Goal: Task Accomplishment & Management: Manage account settings

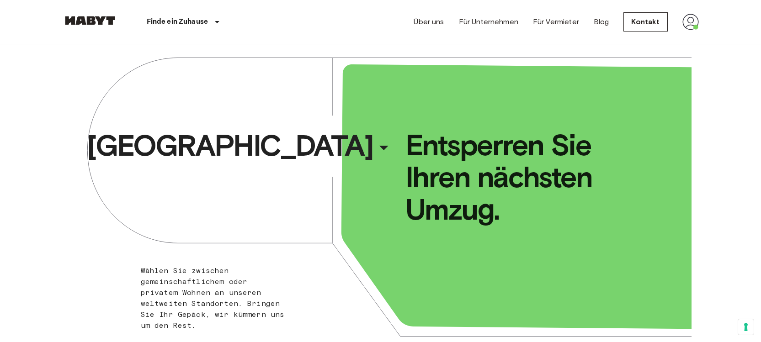
click at [690, 26] on img at bounding box center [691, 22] width 16 height 16
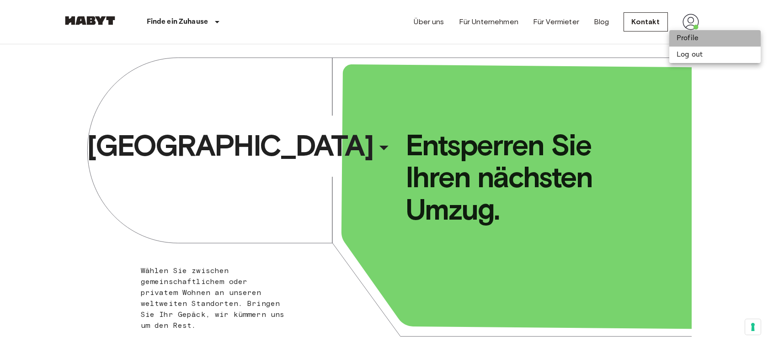
click at [692, 33] on li "Profile" at bounding box center [714, 38] width 91 height 16
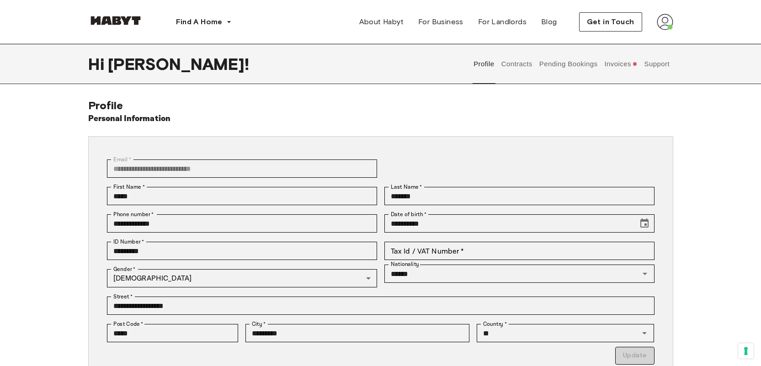
click at [619, 68] on button "Invoices" at bounding box center [620, 64] width 35 height 40
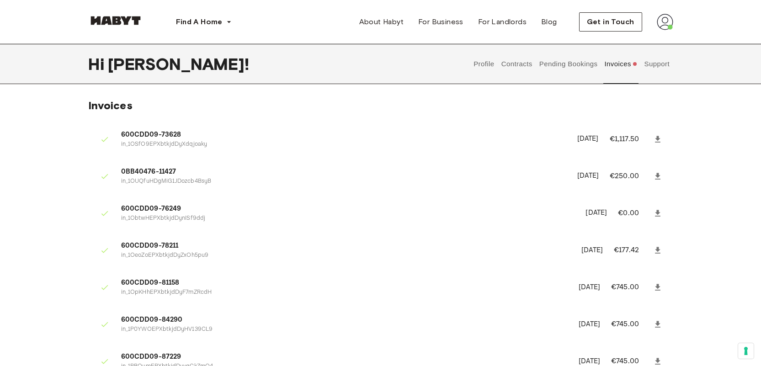
click at [574, 69] on button "Pending Bookings" at bounding box center [568, 64] width 61 height 40
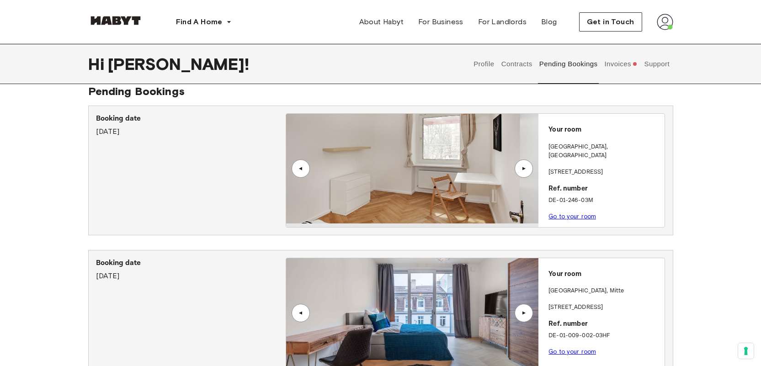
scroll to position [14, 0]
click at [516, 64] on button "Contracts" at bounding box center [516, 64] width 33 height 40
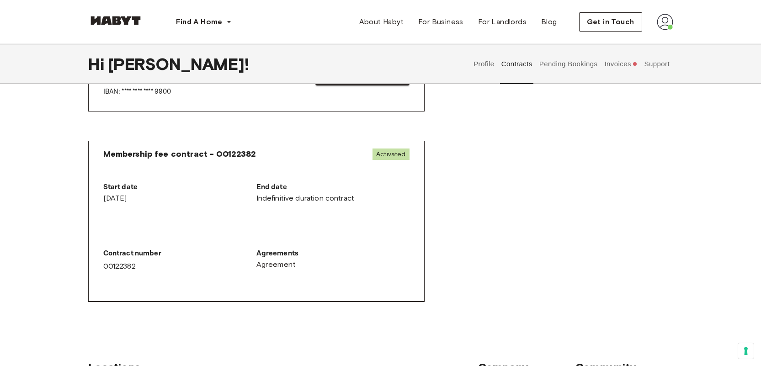
scroll to position [431, 0]
